Goal: Task Accomplishment & Management: Manage account settings

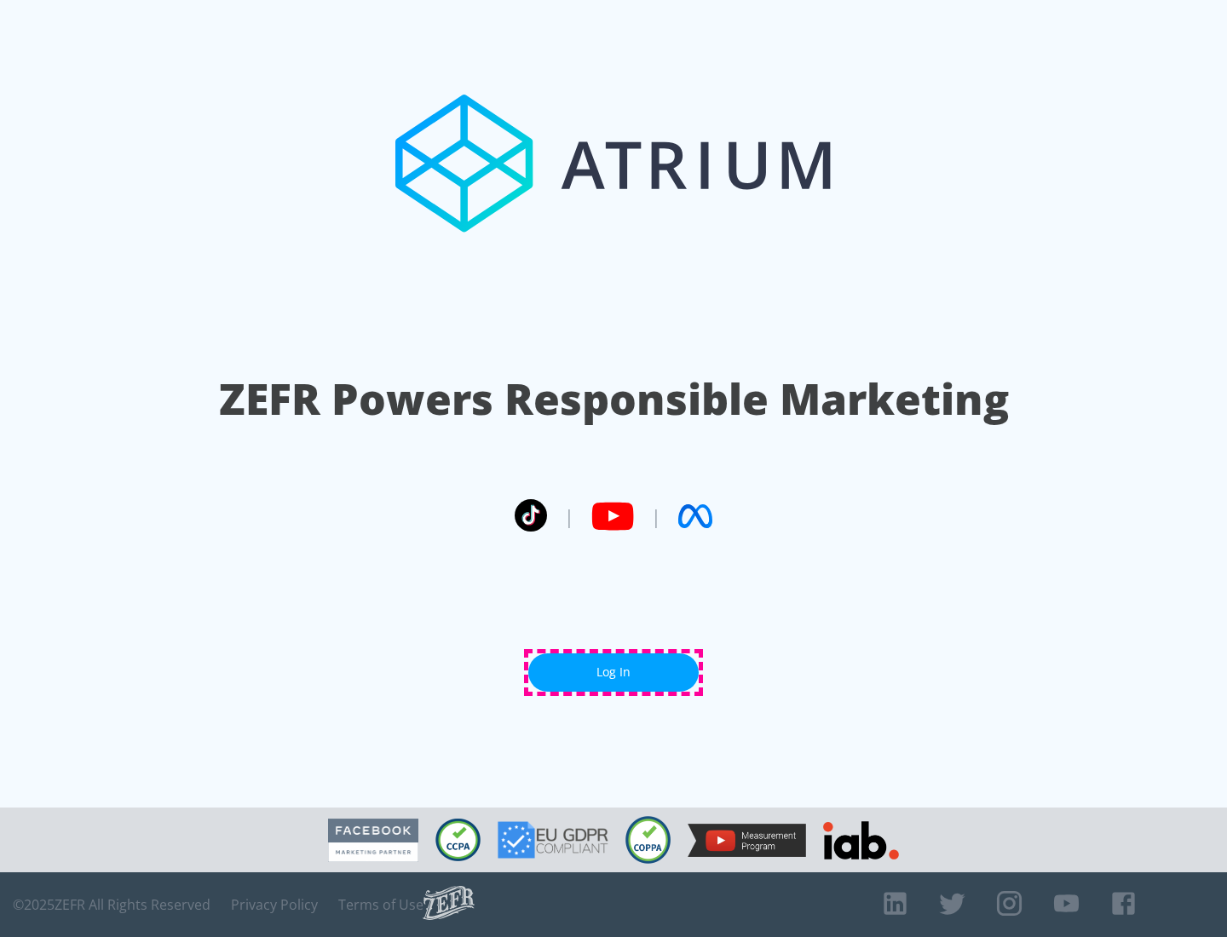
click at [613, 672] on link "Log In" at bounding box center [613, 673] width 170 height 38
